Goal: Transaction & Acquisition: Purchase product/service

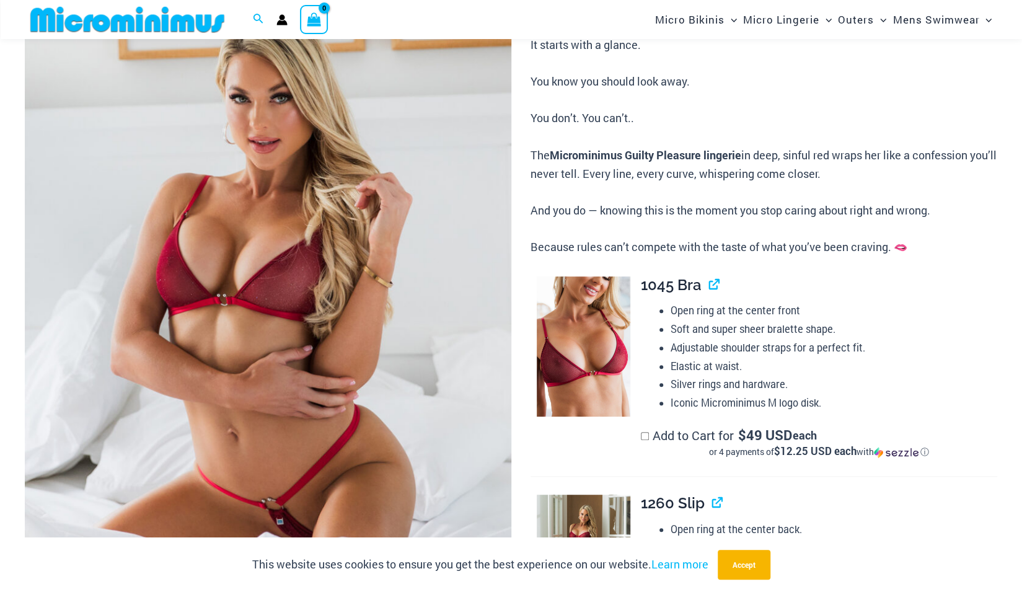
scroll to position [238, 0]
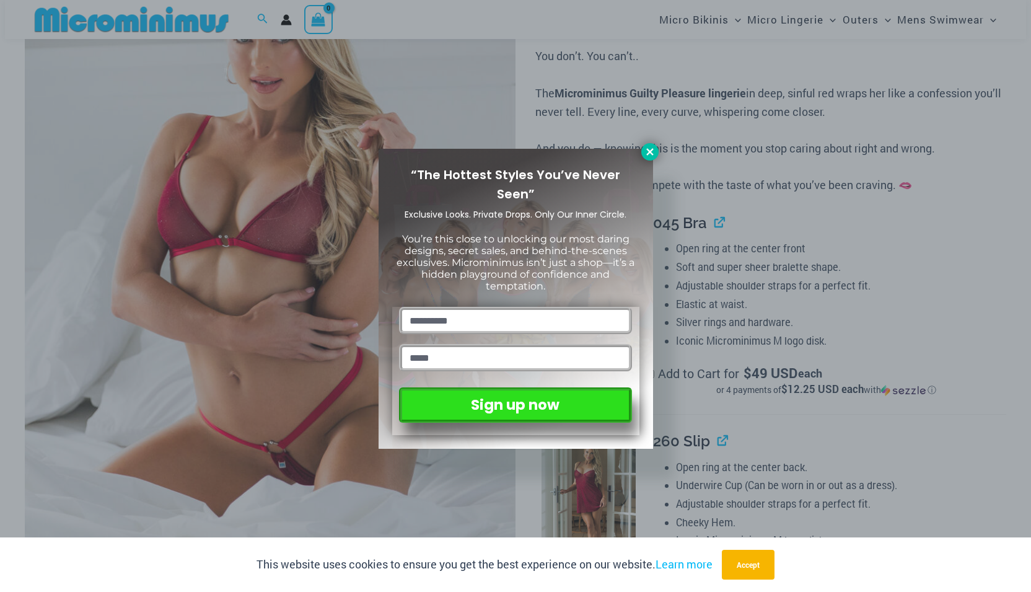
click at [646, 147] on icon at bounding box center [649, 151] width 11 height 11
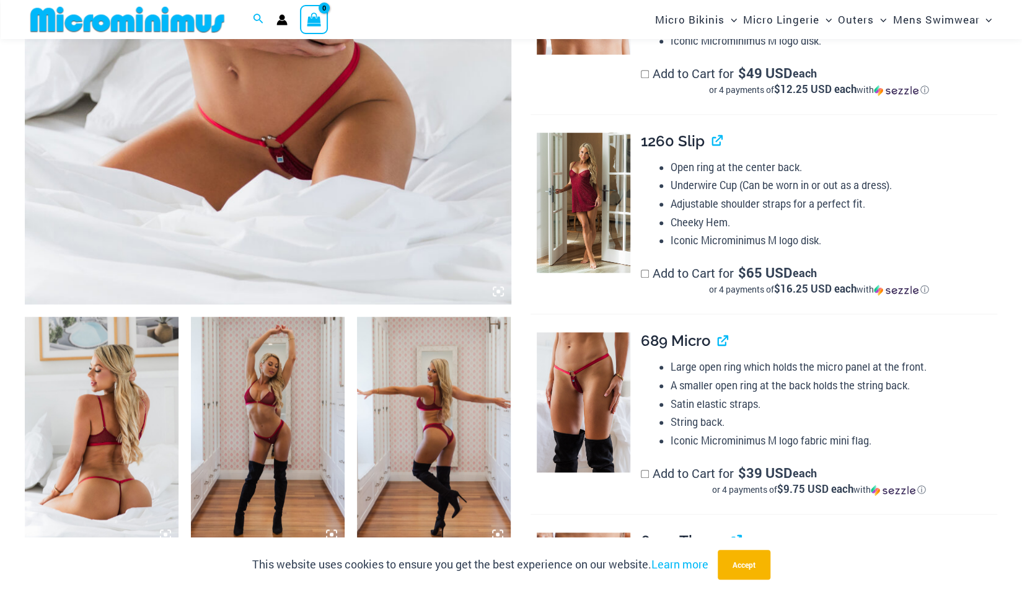
scroll to position [548, 0]
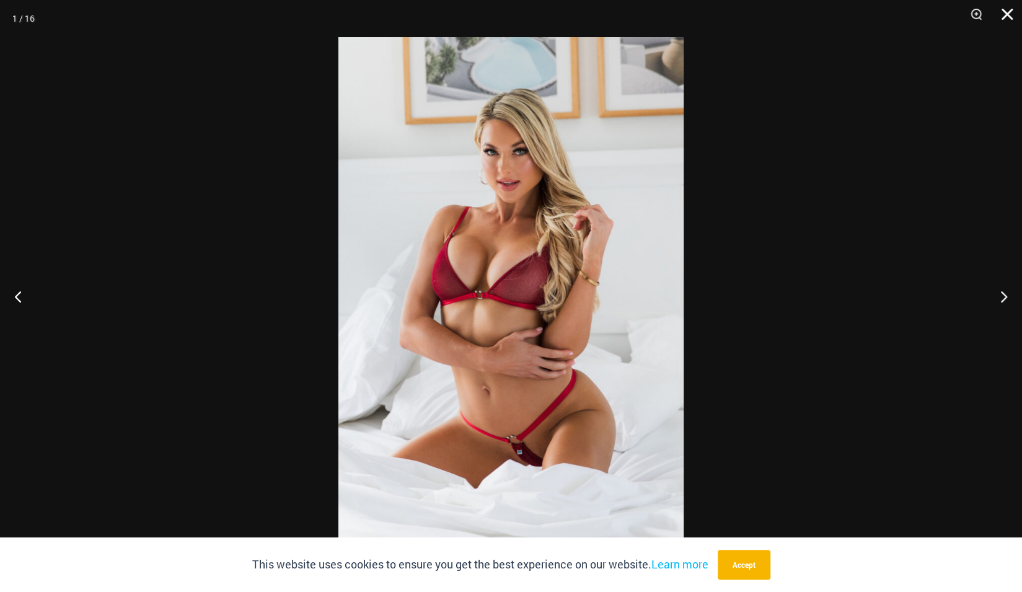
click at [1004, 13] on button "Close" at bounding box center [1002, 18] width 31 height 37
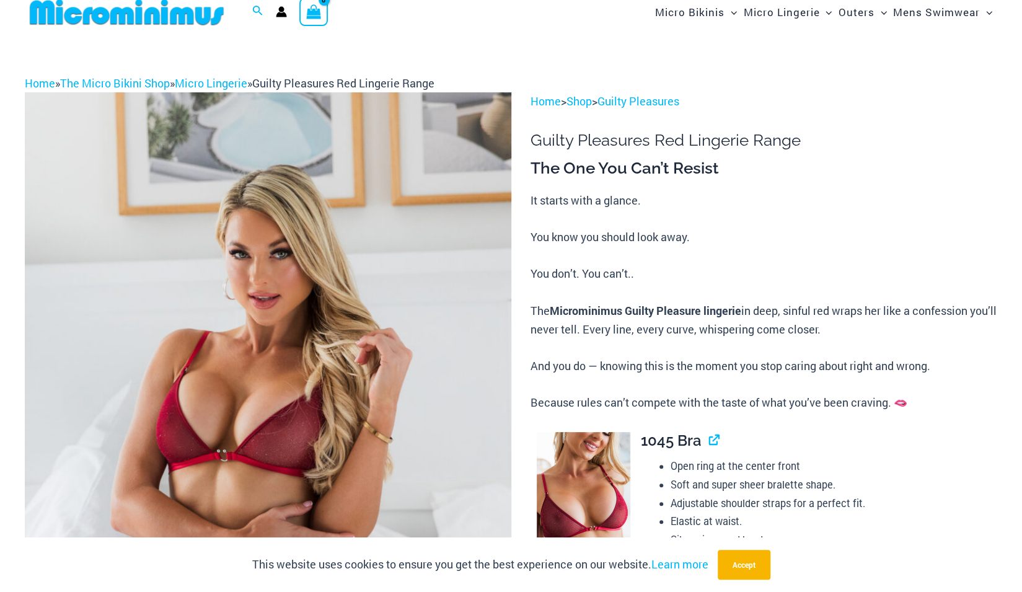
scroll to position [0, 0]
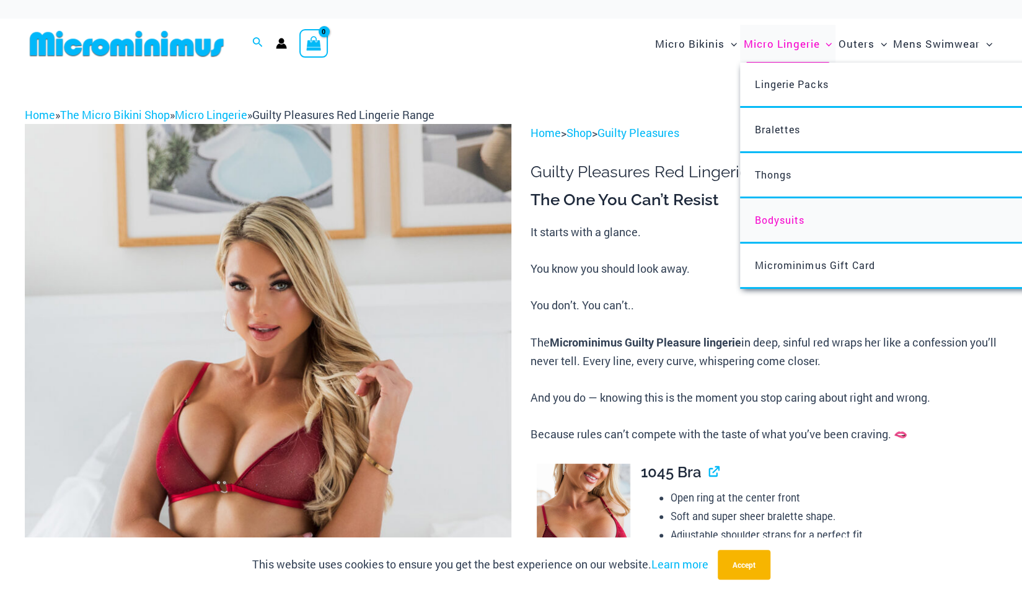
click at [772, 224] on span "Bodysuits" at bounding box center [780, 219] width 50 height 13
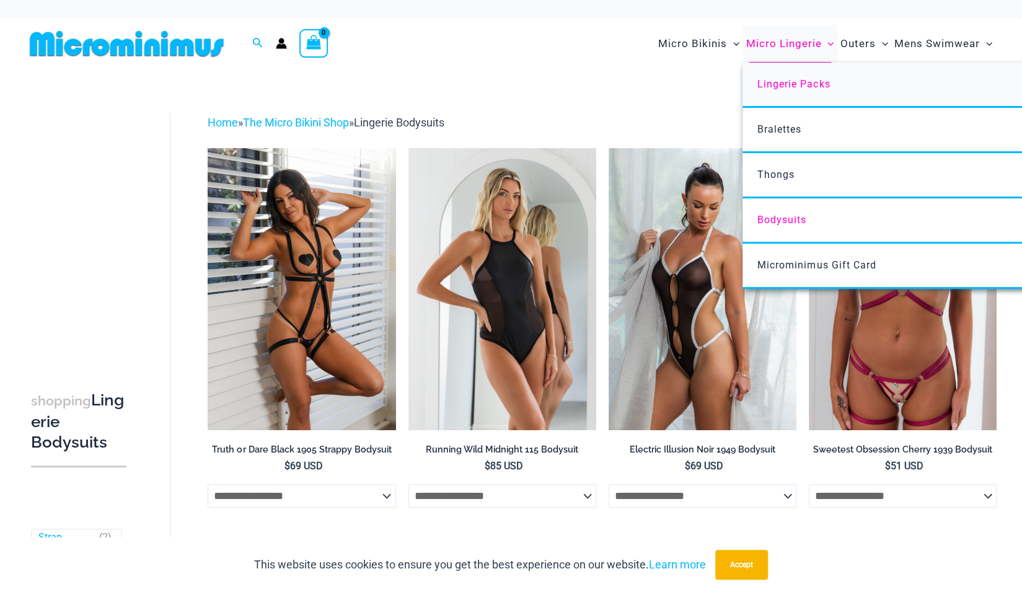
click at [806, 87] on span "Lingerie Packs" at bounding box center [793, 84] width 73 height 12
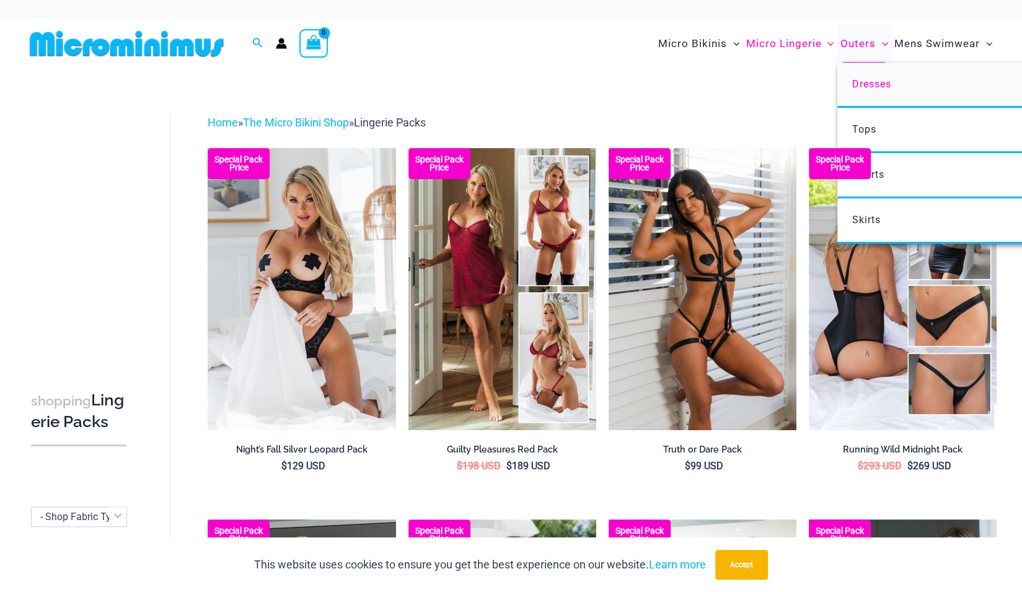
click at [861, 82] on span "Dresses" at bounding box center [870, 84] width 39 height 12
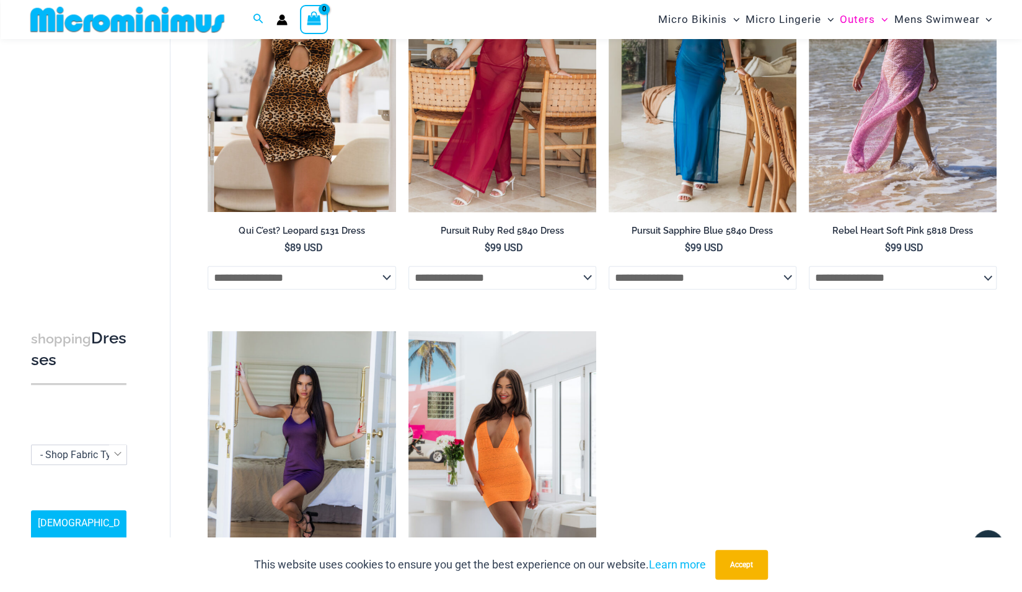
scroll to position [486, 0]
